Goal: Task Accomplishment & Management: Use online tool/utility

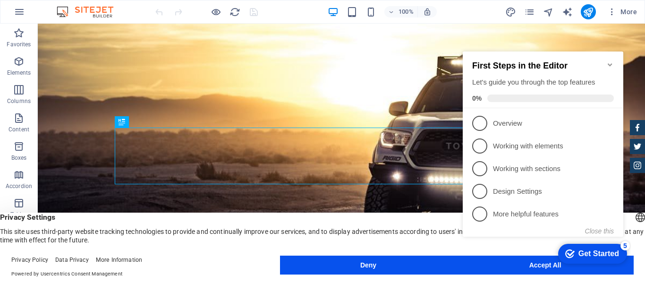
click at [608, 61] on icon "Minimize checklist" at bounding box center [611, 65] width 8 height 8
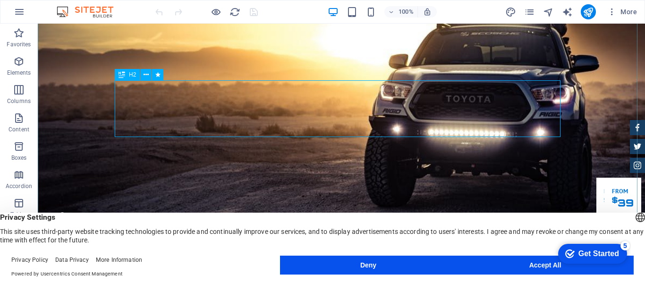
scroll to position [94, 0]
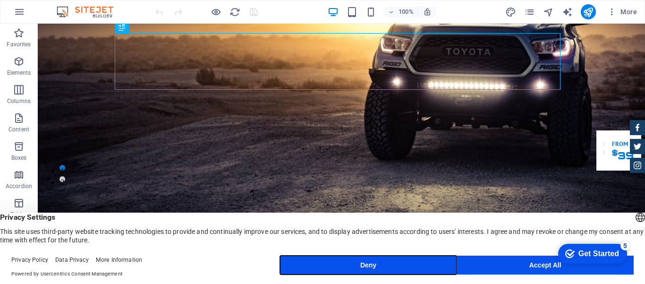
click at [303, 265] on button "Deny" at bounding box center [368, 265] width 177 height 19
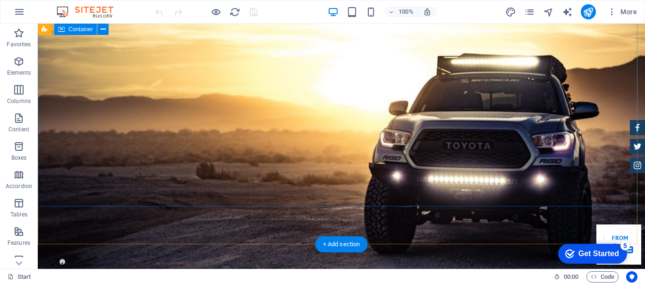
scroll to position [0, 0]
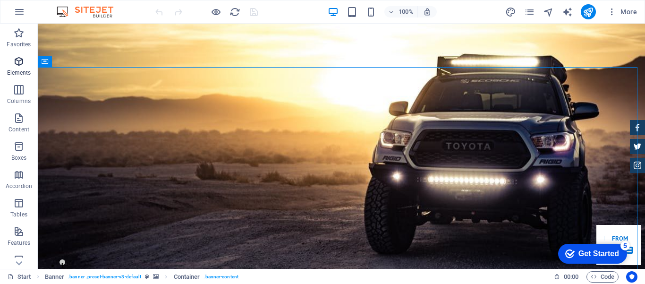
click at [17, 63] on icon "button" at bounding box center [18, 61] width 11 height 11
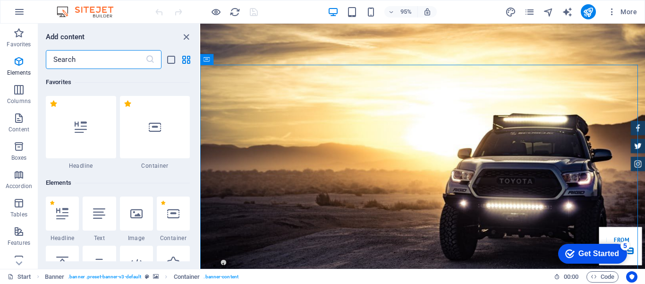
scroll to position [101, 0]
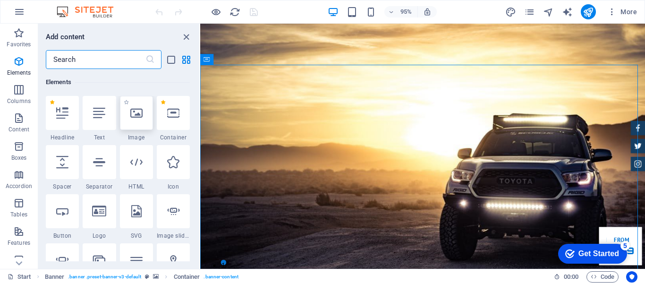
click at [137, 117] on icon at bounding box center [136, 113] width 12 height 12
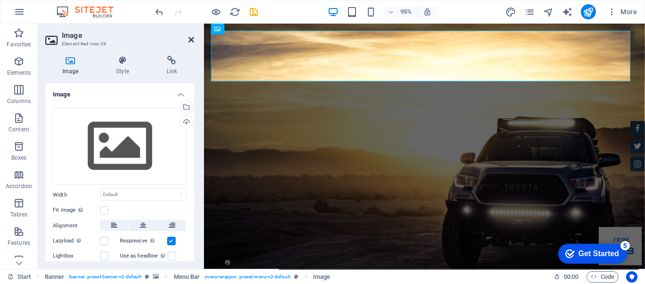
click at [190, 40] on icon at bounding box center [192, 40] width 6 height 8
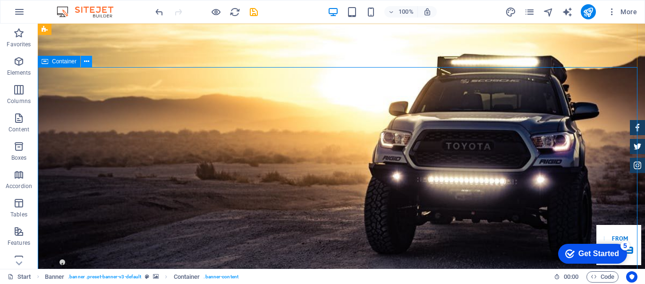
click at [89, 63] on button at bounding box center [86, 61] width 11 height 11
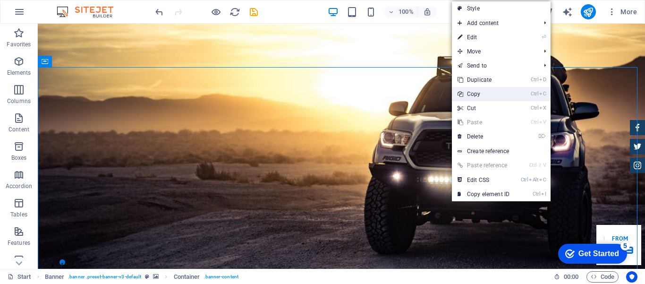
click at [480, 93] on link "Ctrl C Copy" at bounding box center [483, 94] width 63 height 14
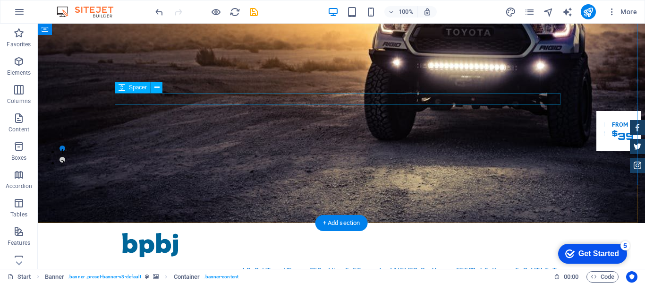
scroll to position [142, 0]
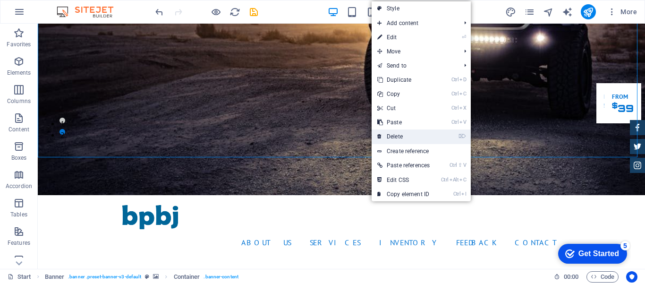
click at [392, 137] on link "⌦ Delete" at bounding box center [404, 136] width 64 height 14
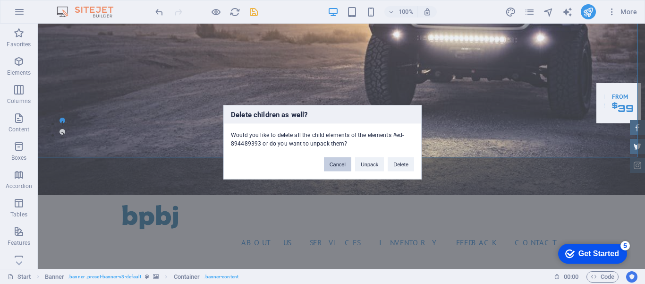
click at [341, 162] on button "Cancel" at bounding box center [337, 164] width 27 height 14
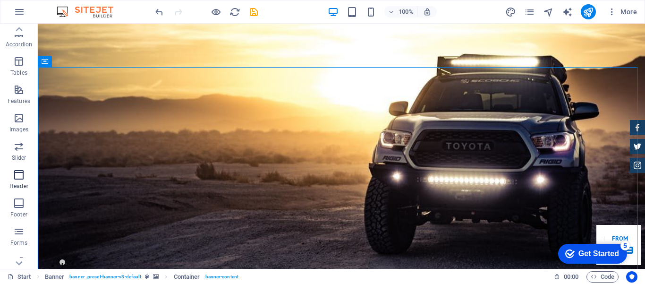
scroll to position [180, 0]
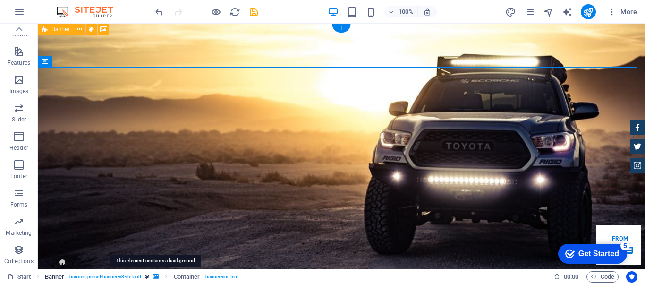
click at [156, 275] on icon "breadcrumb" at bounding box center [156, 276] width 6 height 5
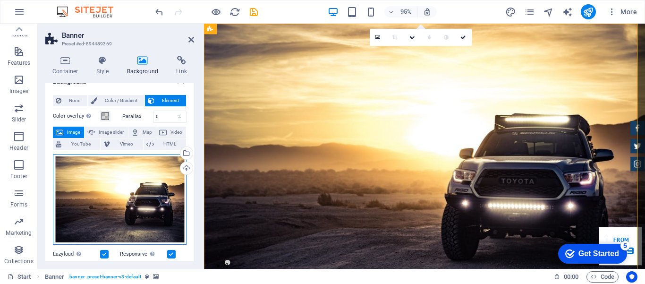
scroll to position [0, 0]
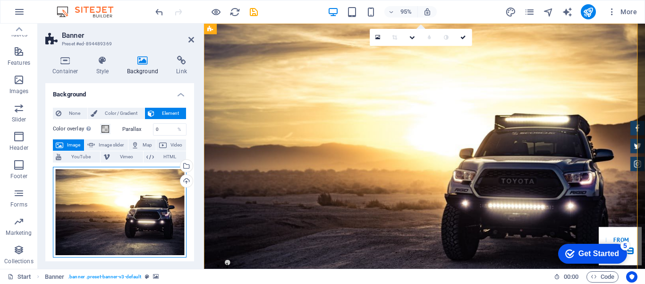
drag, startPoint x: 84, startPoint y: 194, endPoint x: 78, endPoint y: 199, distance: 8.0
click at [78, 199] on div "Drag files here, click to choose files or select files from Files or our free s…" at bounding box center [120, 212] width 134 height 91
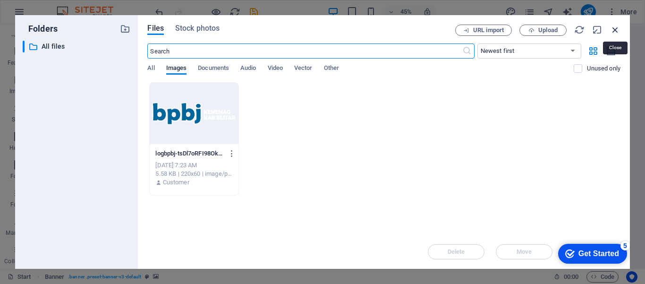
click at [613, 30] on icon "button" at bounding box center [615, 30] width 10 height 10
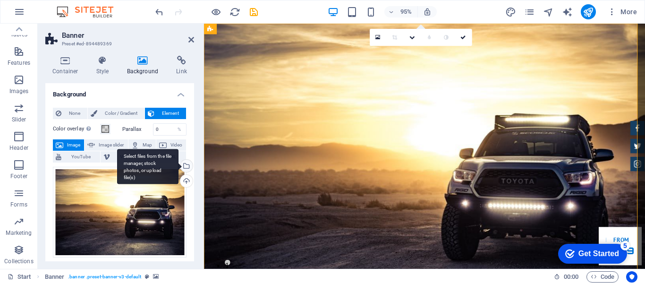
click at [179, 167] on div "Select files from the file manager, stock photos, or upload file(s)" at bounding box center [147, 166] width 61 height 35
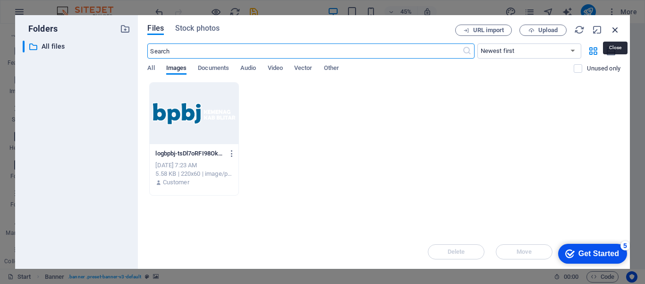
click at [618, 26] on icon "button" at bounding box center [615, 30] width 10 height 10
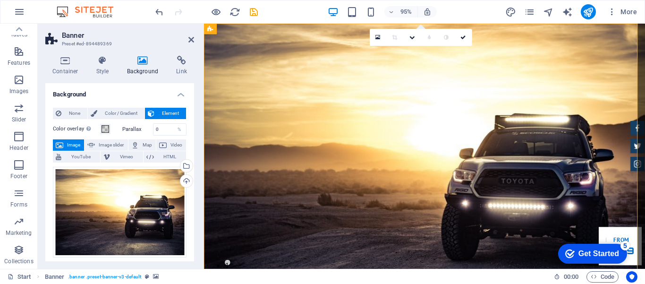
click at [140, 66] on h4 "Background" at bounding box center [145, 66] width 50 height 20
click at [102, 63] on icon at bounding box center [102, 60] width 27 height 9
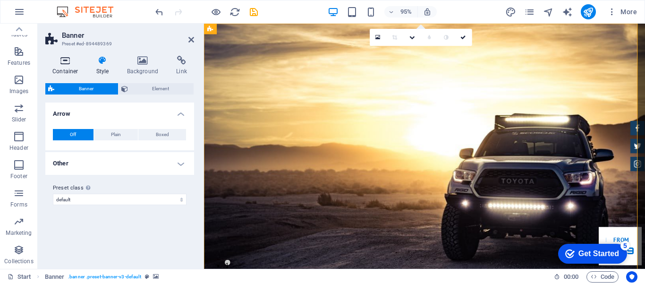
click at [69, 64] on icon at bounding box center [65, 60] width 40 height 9
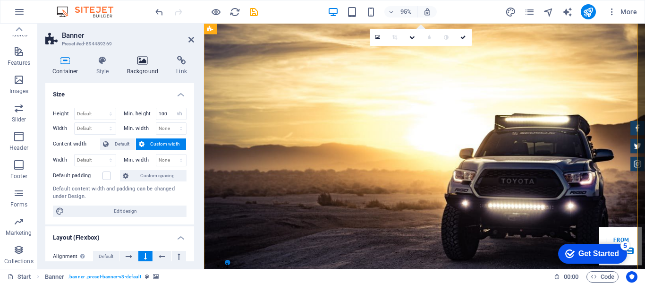
click at [145, 69] on h4 "Background" at bounding box center [145, 66] width 50 height 20
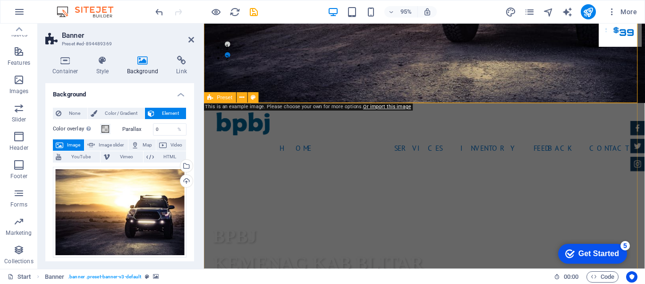
scroll to position [331, 0]
